Goal: Information Seeking & Learning: Compare options

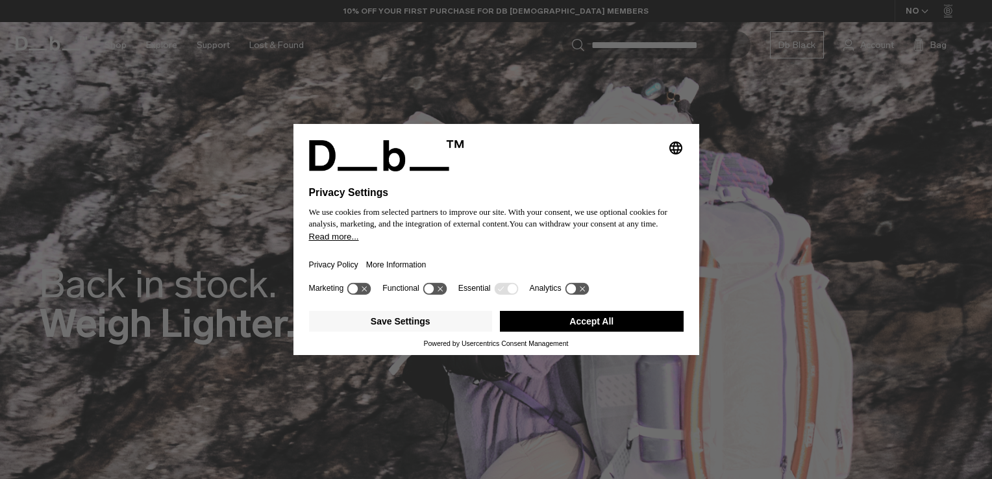
click at [581, 323] on button "Accept All" at bounding box center [592, 321] width 184 height 21
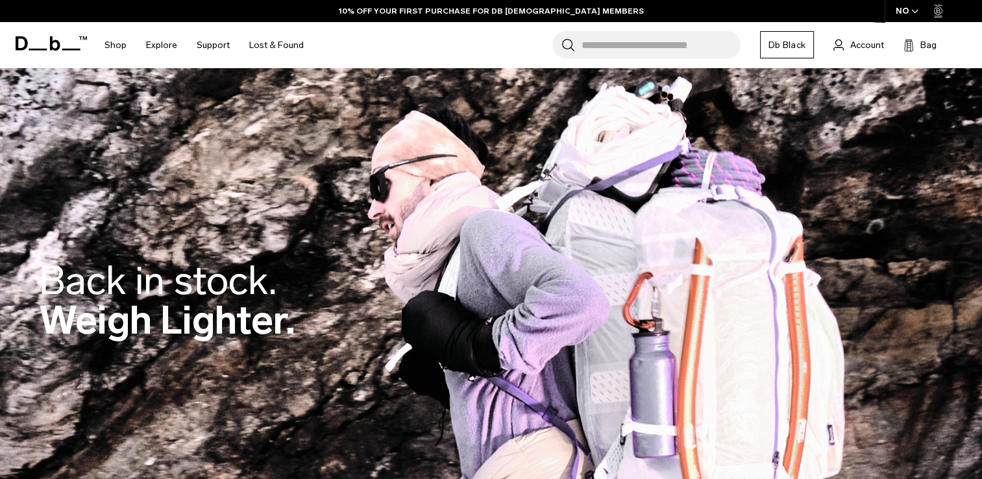
click at [657, 53] on input "Search for Bags, Luggage..." at bounding box center [660, 44] width 159 height 27
click at [676, 35] on input "Search for Bags, Luggage..." at bounding box center [660, 44] width 159 height 27
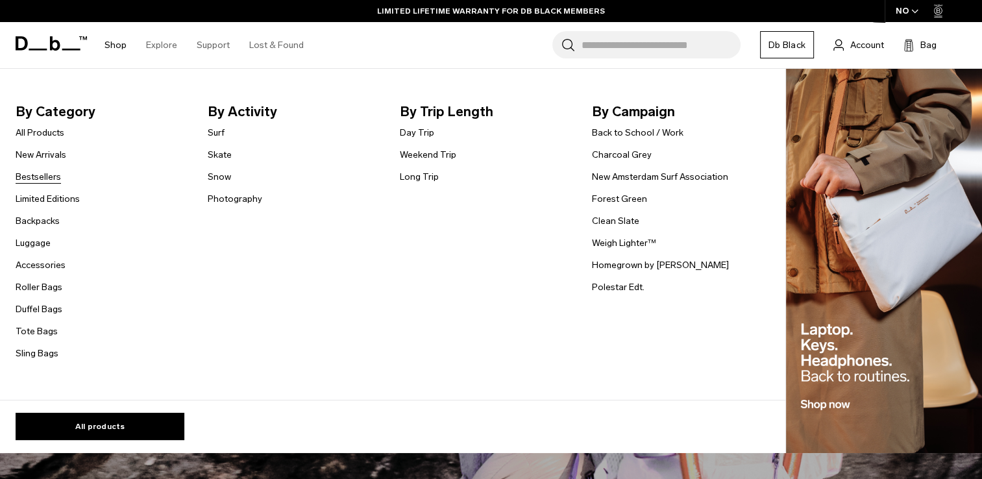
click at [22, 173] on link "Bestsellers" at bounding box center [38, 177] width 45 height 14
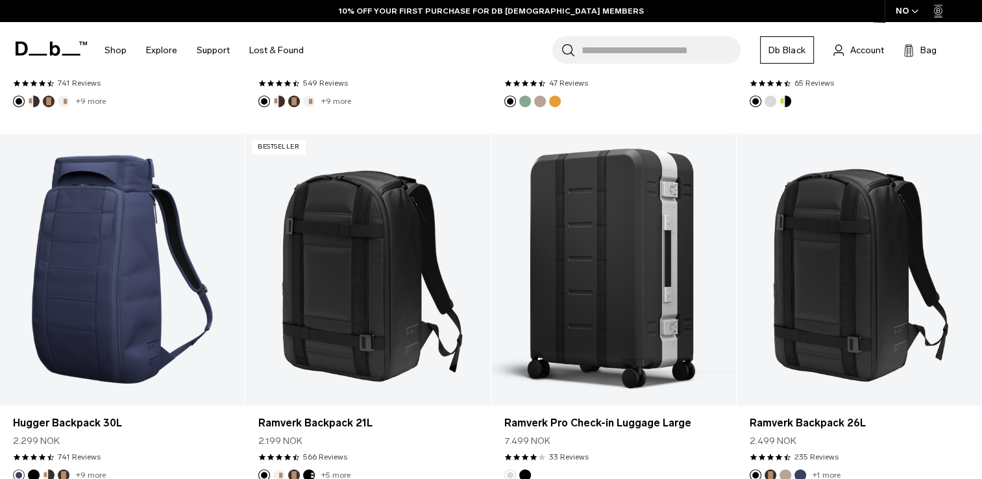
scroll to position [716, 0]
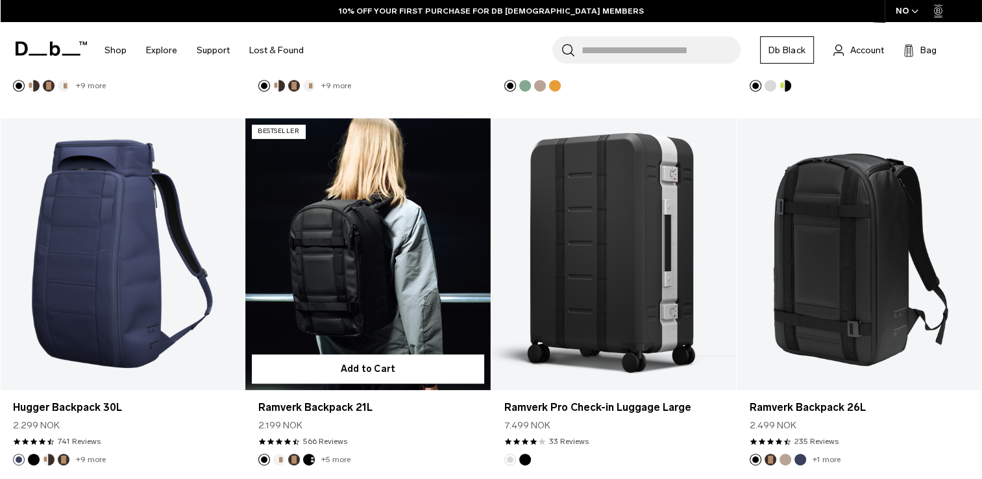
click at [350, 240] on link "Ramverk Backpack 21L" at bounding box center [367, 254] width 245 height 272
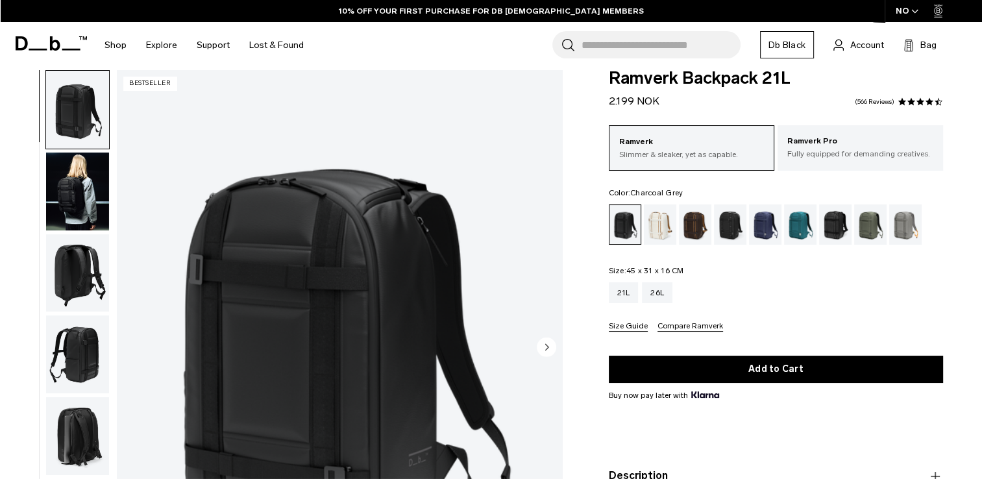
click at [740, 219] on div "Charcoal Grey" at bounding box center [730, 224] width 33 height 40
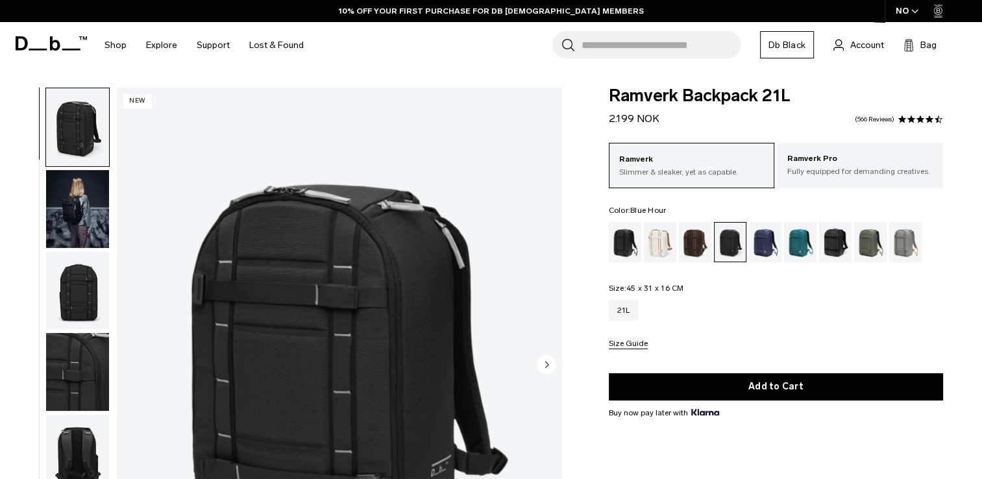
click at [768, 251] on div "Blue Hour" at bounding box center [765, 242] width 33 height 40
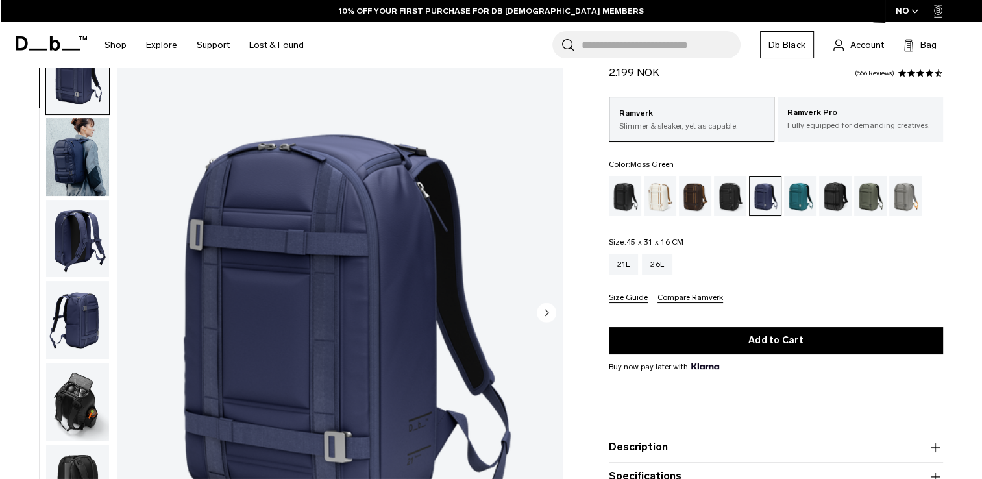
click at [883, 193] on div "Moss Green" at bounding box center [870, 196] width 33 height 40
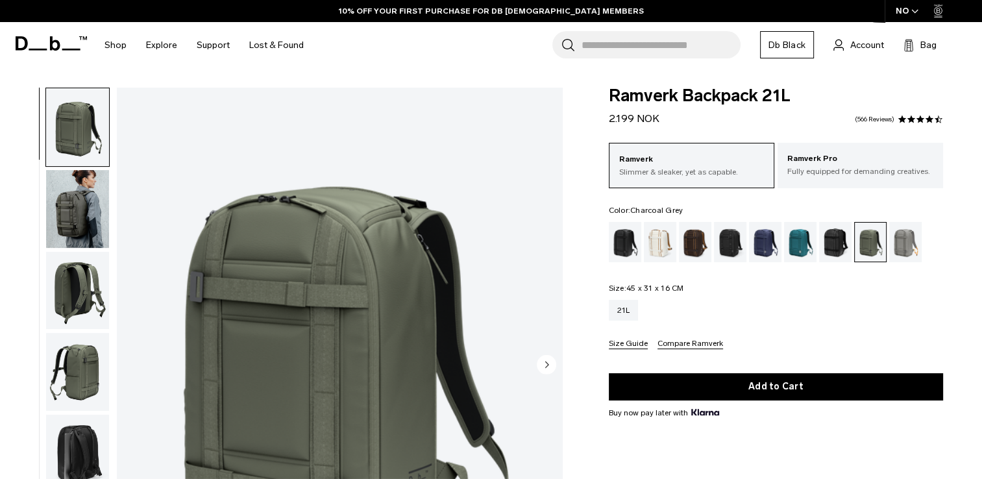
click at [731, 238] on div "Charcoal Grey" at bounding box center [730, 242] width 33 height 40
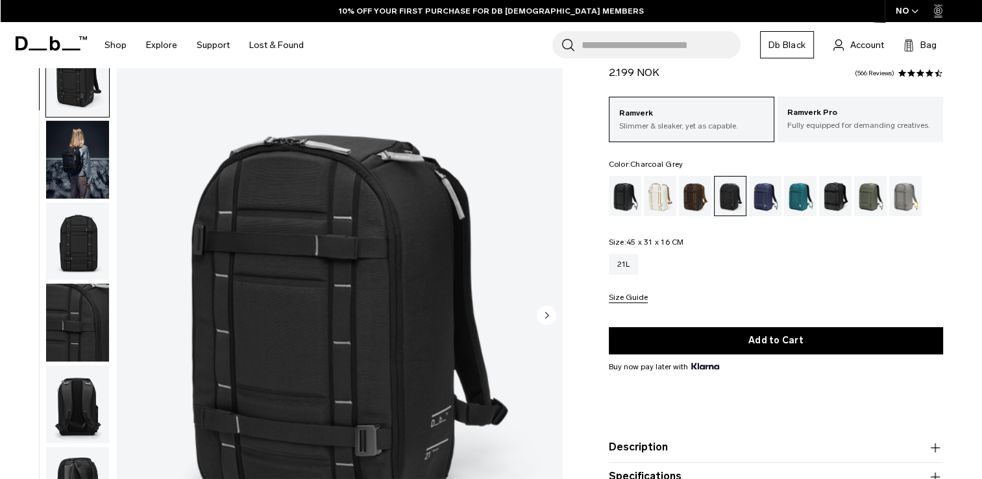
scroll to position [51, 0]
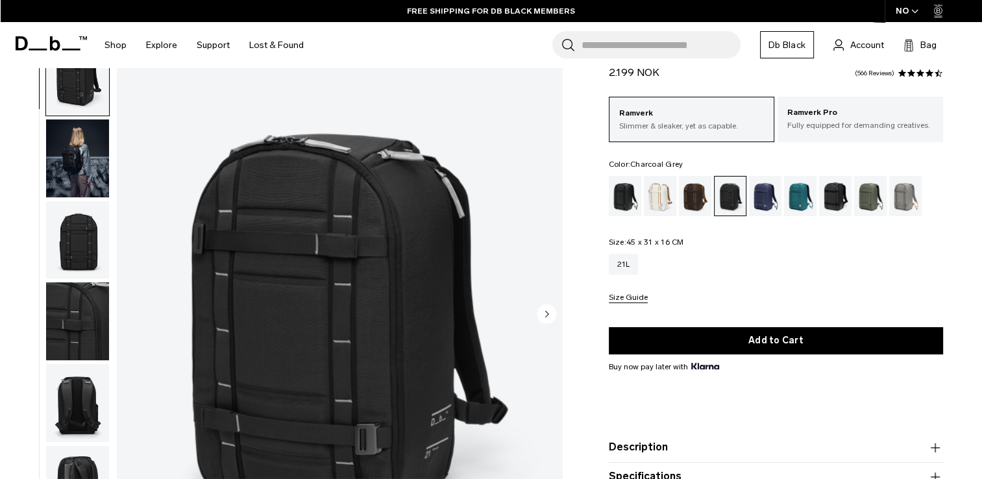
click at [86, 169] on img "button" at bounding box center [77, 158] width 63 height 78
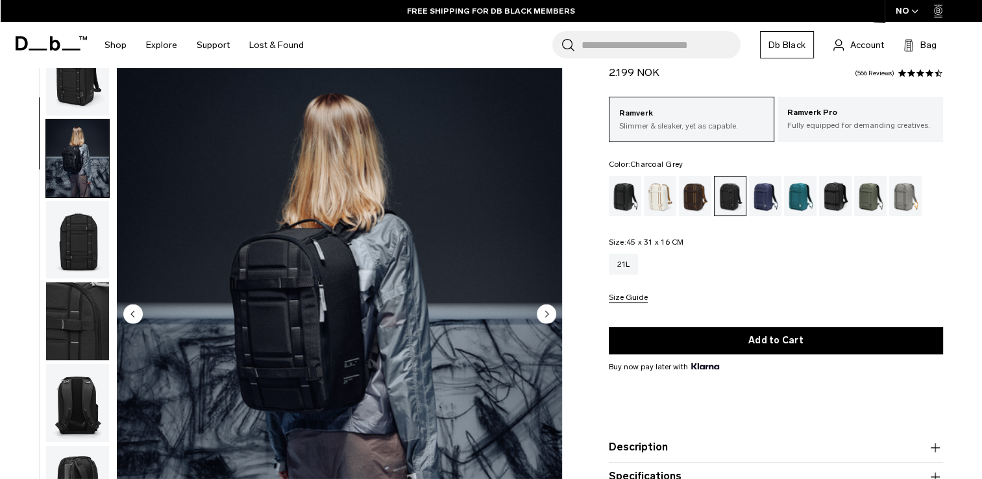
scroll to position [82, 0]
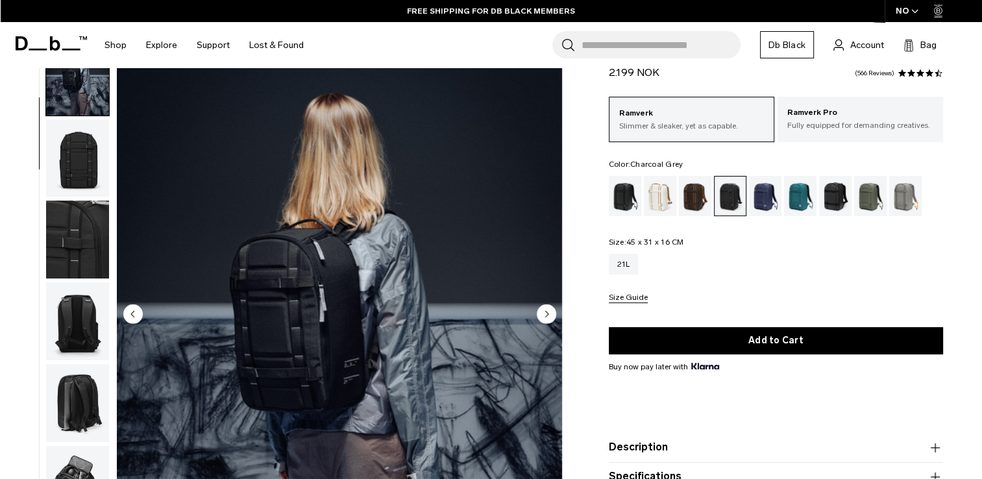
click at [86, 169] on img "button" at bounding box center [77, 158] width 63 height 78
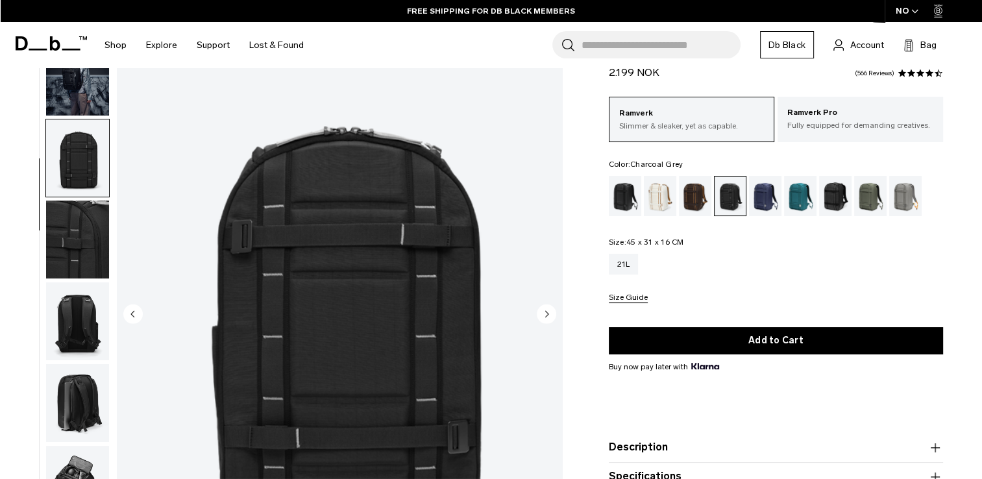
scroll to position [164, 0]
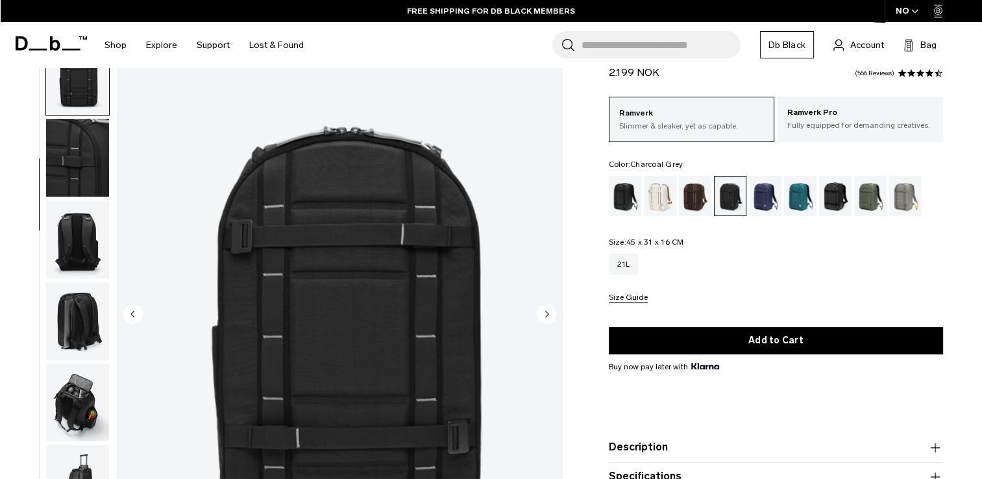
click at [83, 215] on img "button" at bounding box center [77, 240] width 63 height 78
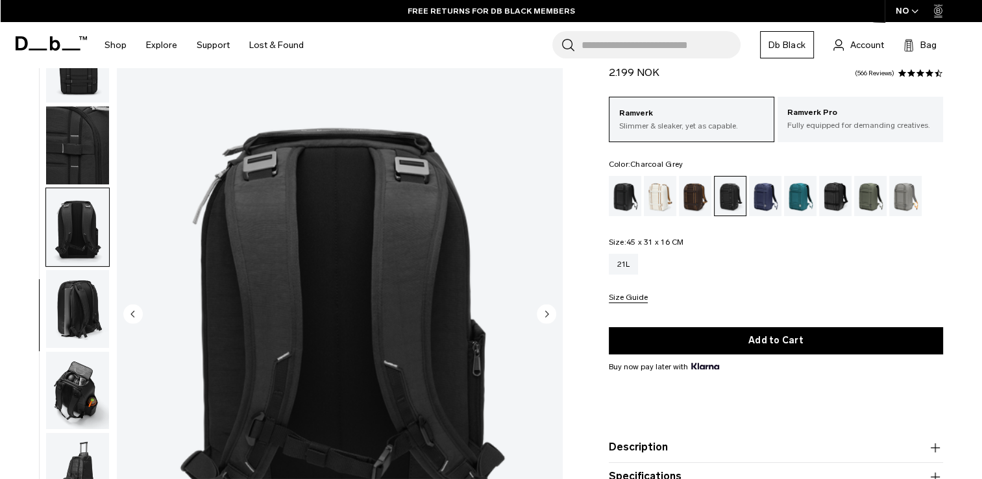
click at [78, 383] on img "button" at bounding box center [77, 391] width 63 height 78
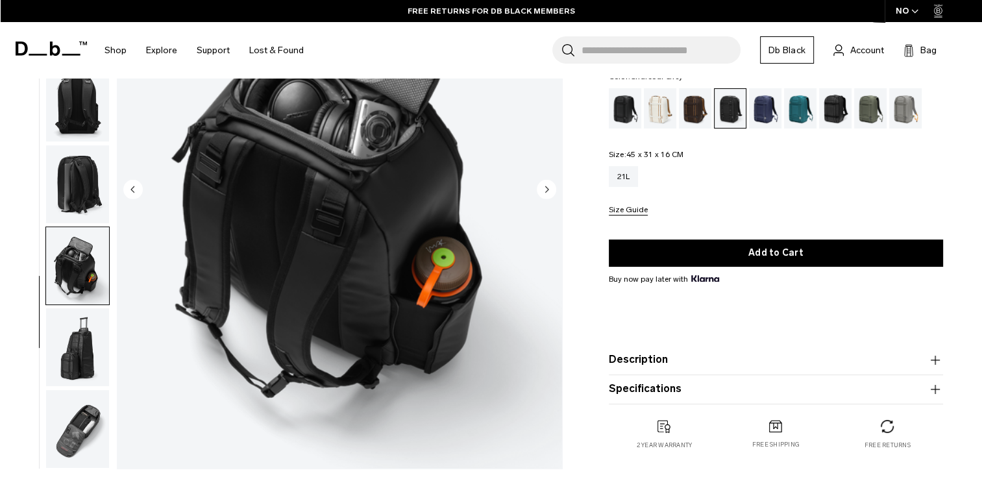
scroll to position [182, 0]
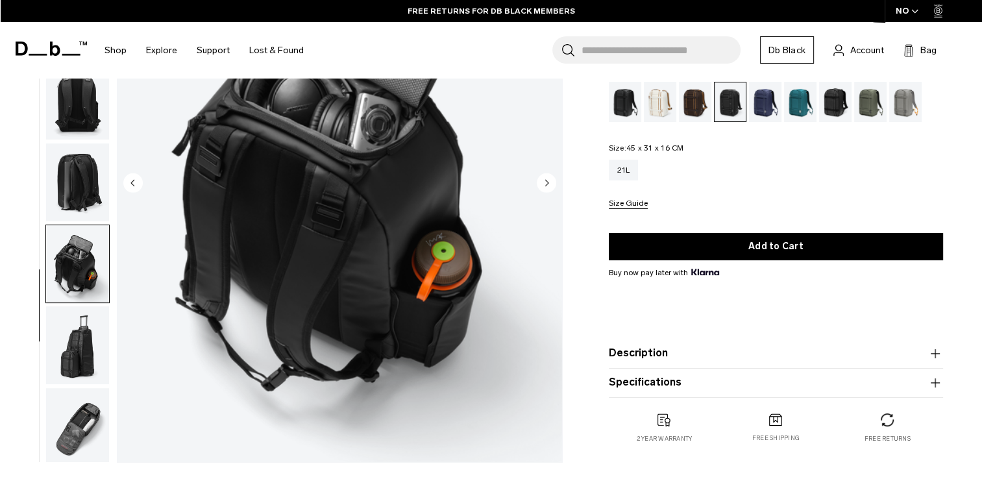
click at [80, 461] on img "button" at bounding box center [77, 427] width 63 height 78
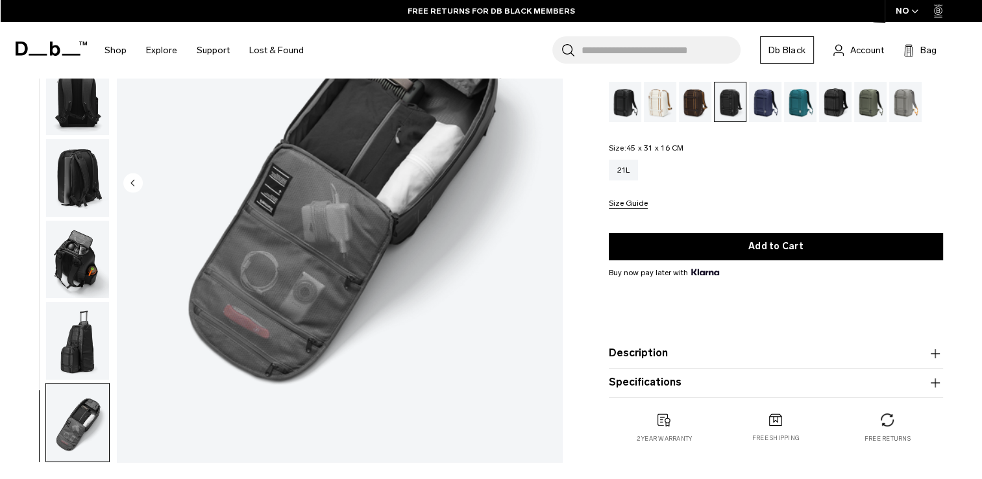
scroll to position [0, 0]
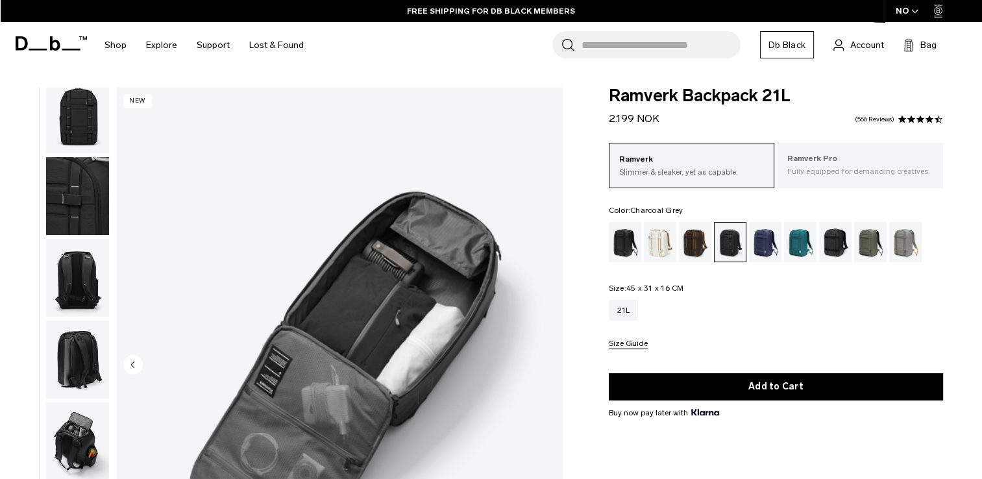
click at [816, 158] on p "Ramverk Pro" at bounding box center [860, 159] width 146 height 13
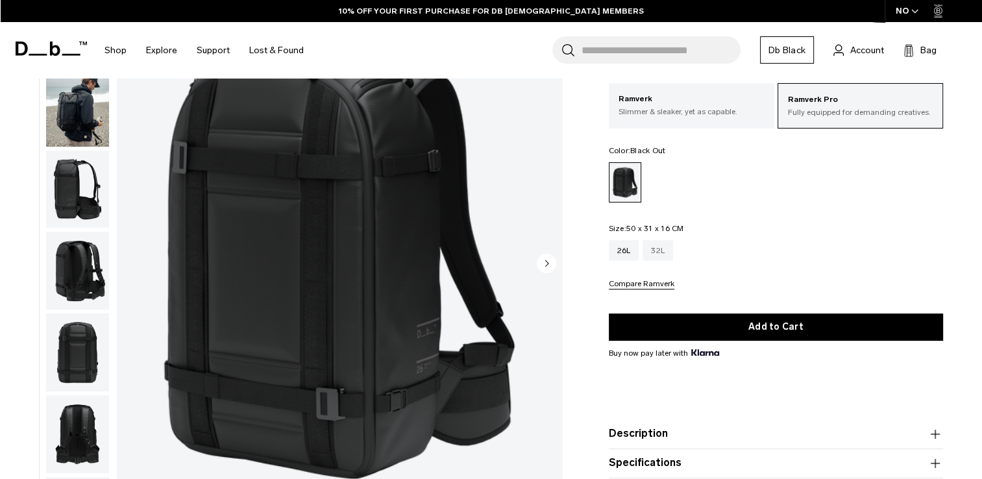
scroll to position [101, 0]
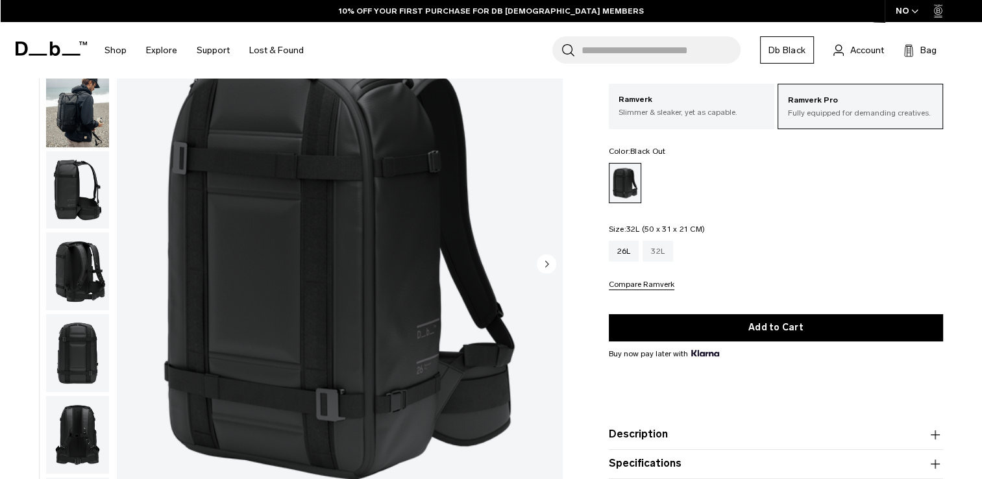
click at [661, 254] on div "32L" at bounding box center [657, 251] width 31 height 21
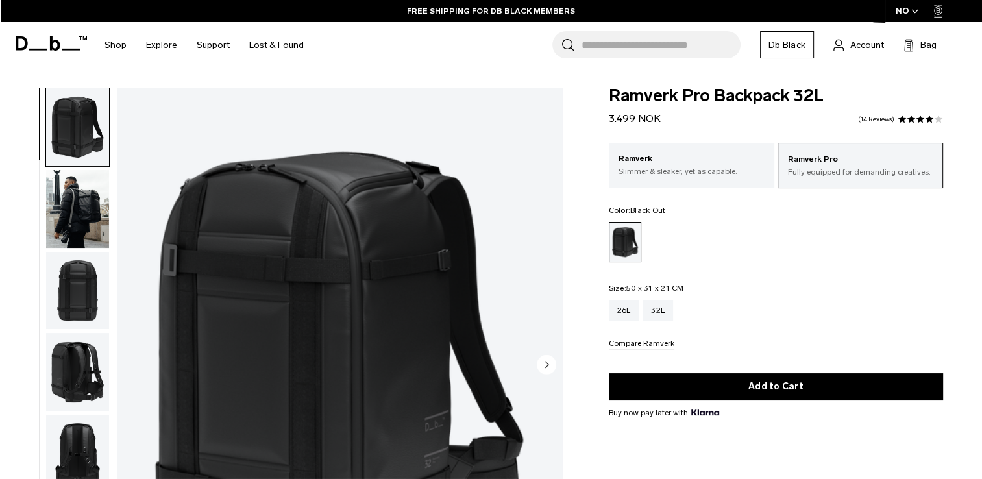
click at [76, 239] on img "button" at bounding box center [77, 209] width 63 height 78
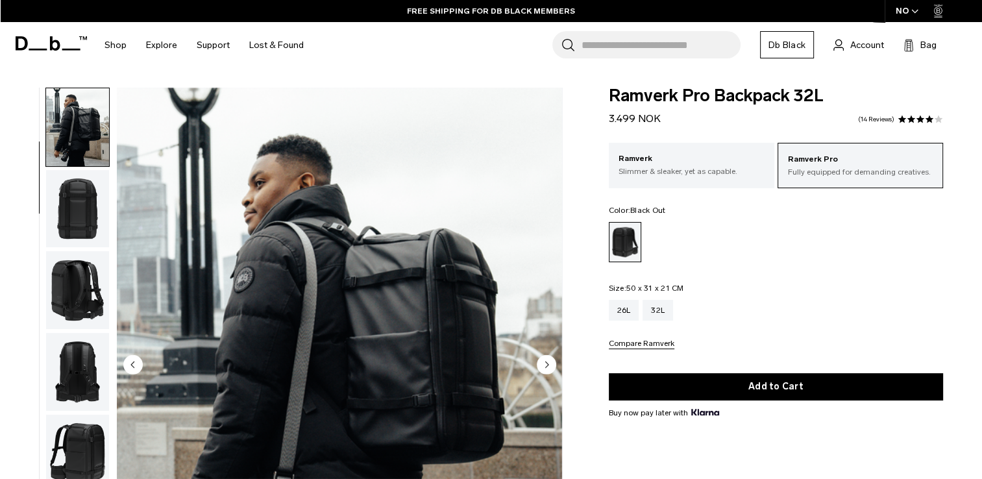
click at [77, 258] on img "button" at bounding box center [77, 290] width 63 height 78
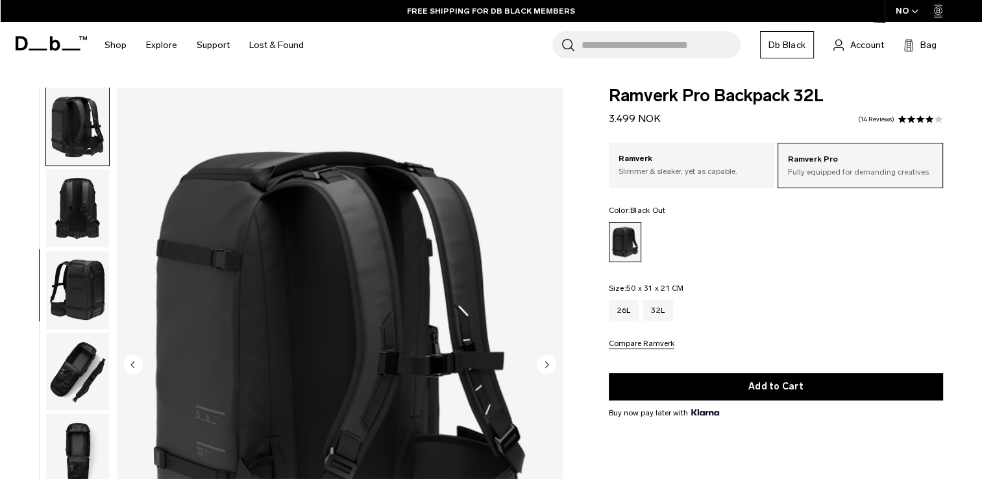
click at [77, 258] on img "button" at bounding box center [77, 290] width 63 height 78
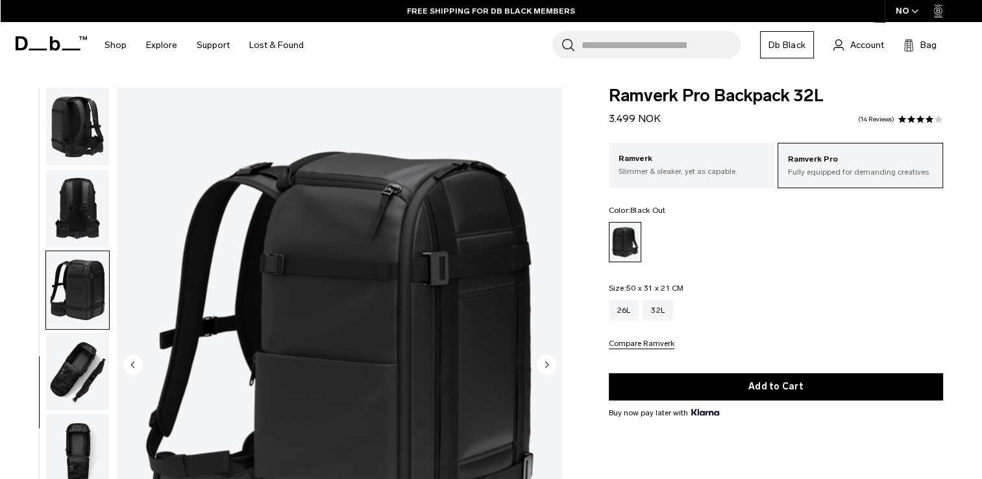
scroll to position [258, 0]
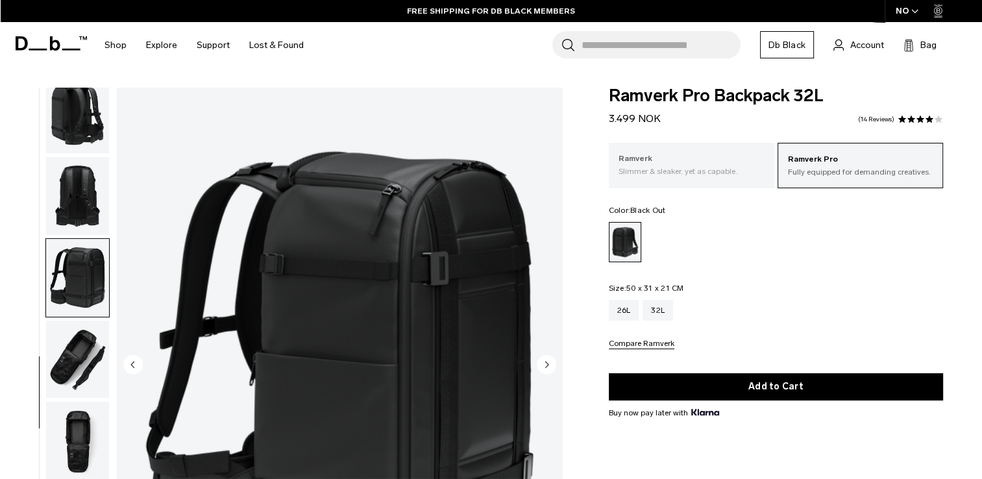
click at [686, 177] on div "Ramverk Slimmer & sleaker, yet as capable." at bounding box center [691, 165] width 165 height 44
